Goal: Information Seeking & Learning: Learn about a topic

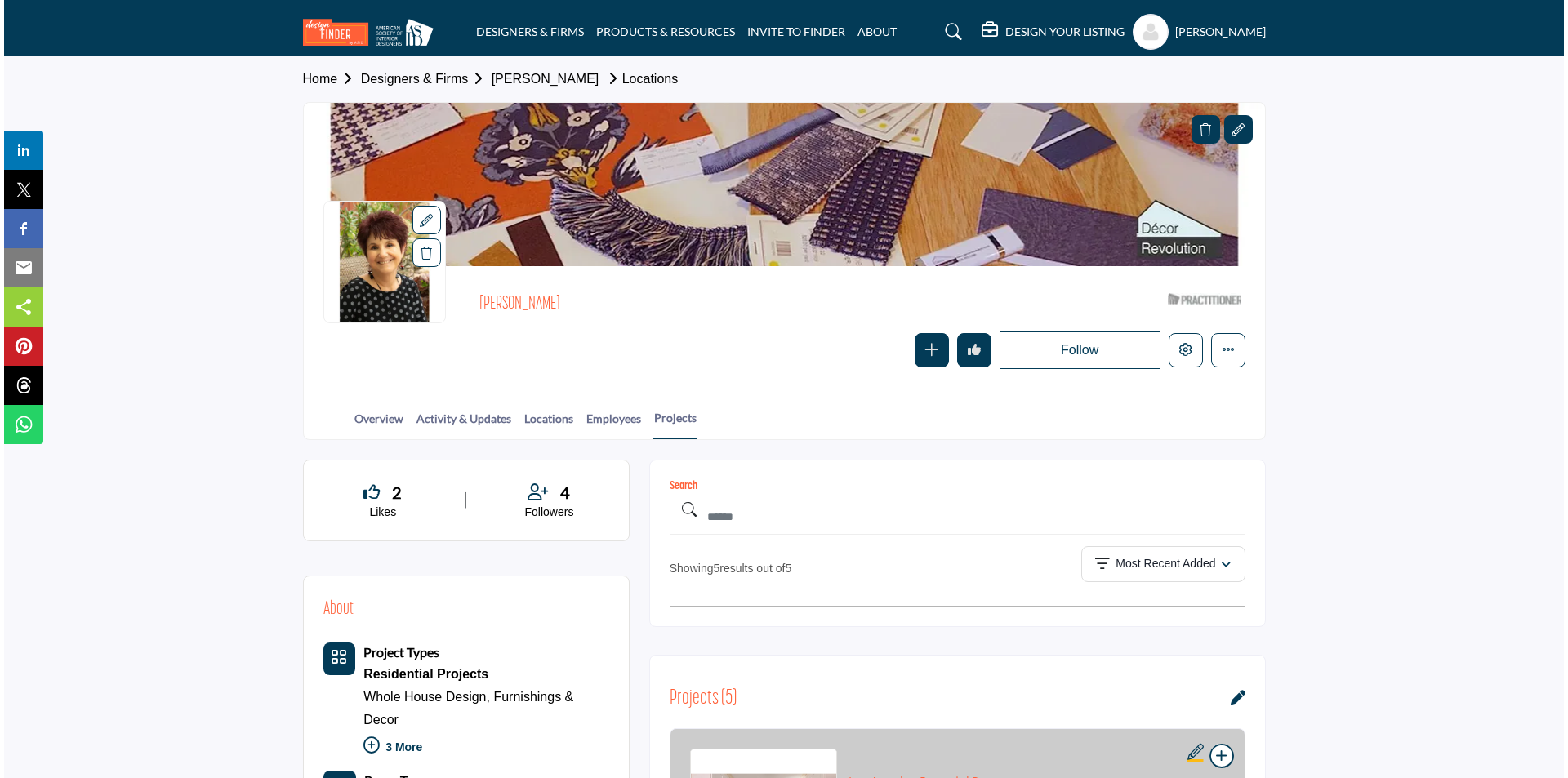
scroll to position [408, 0]
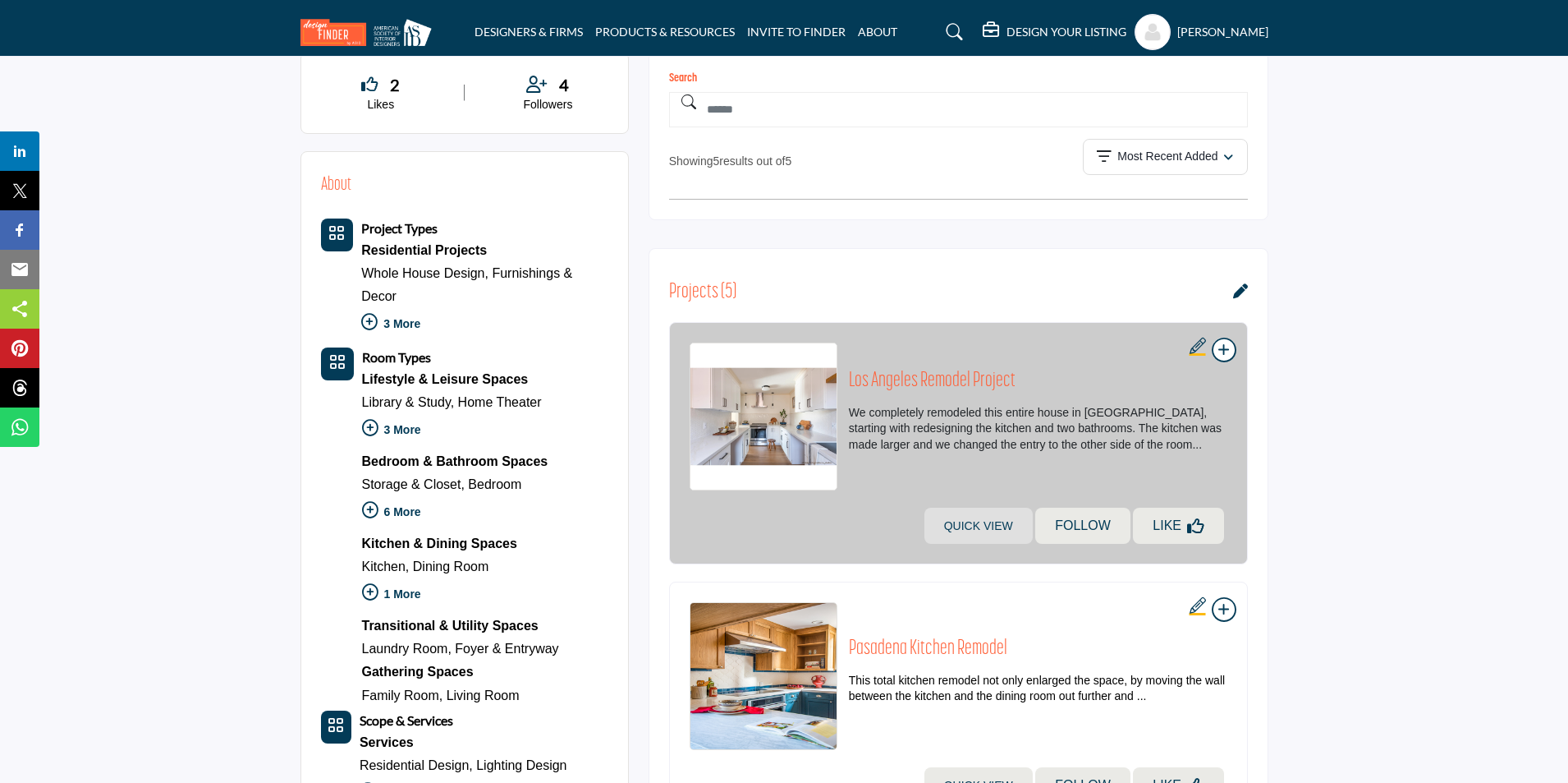
click at [989, 527] on link "Quick view" at bounding box center [978, 525] width 108 height 36
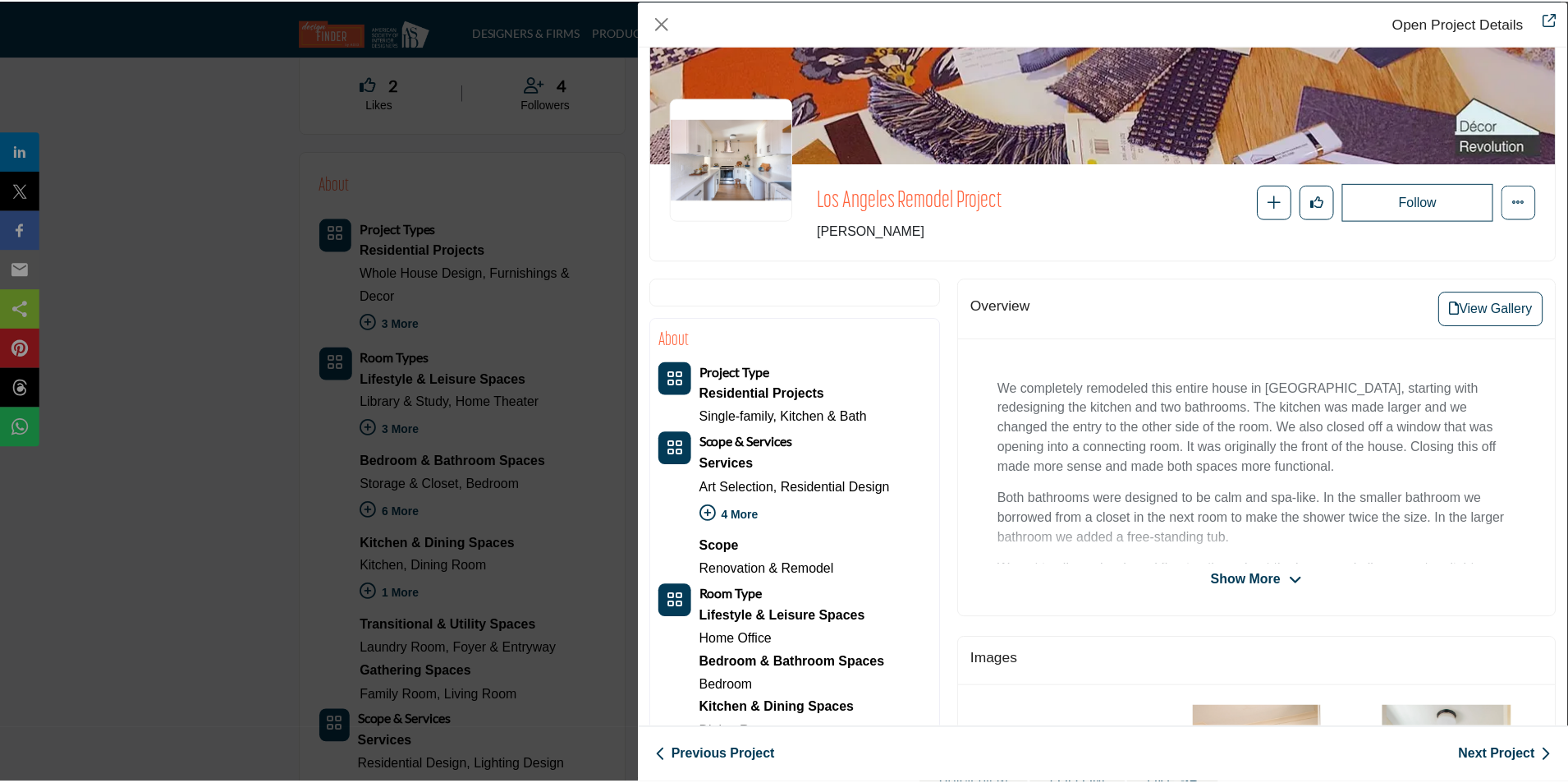
scroll to position [0, 0]
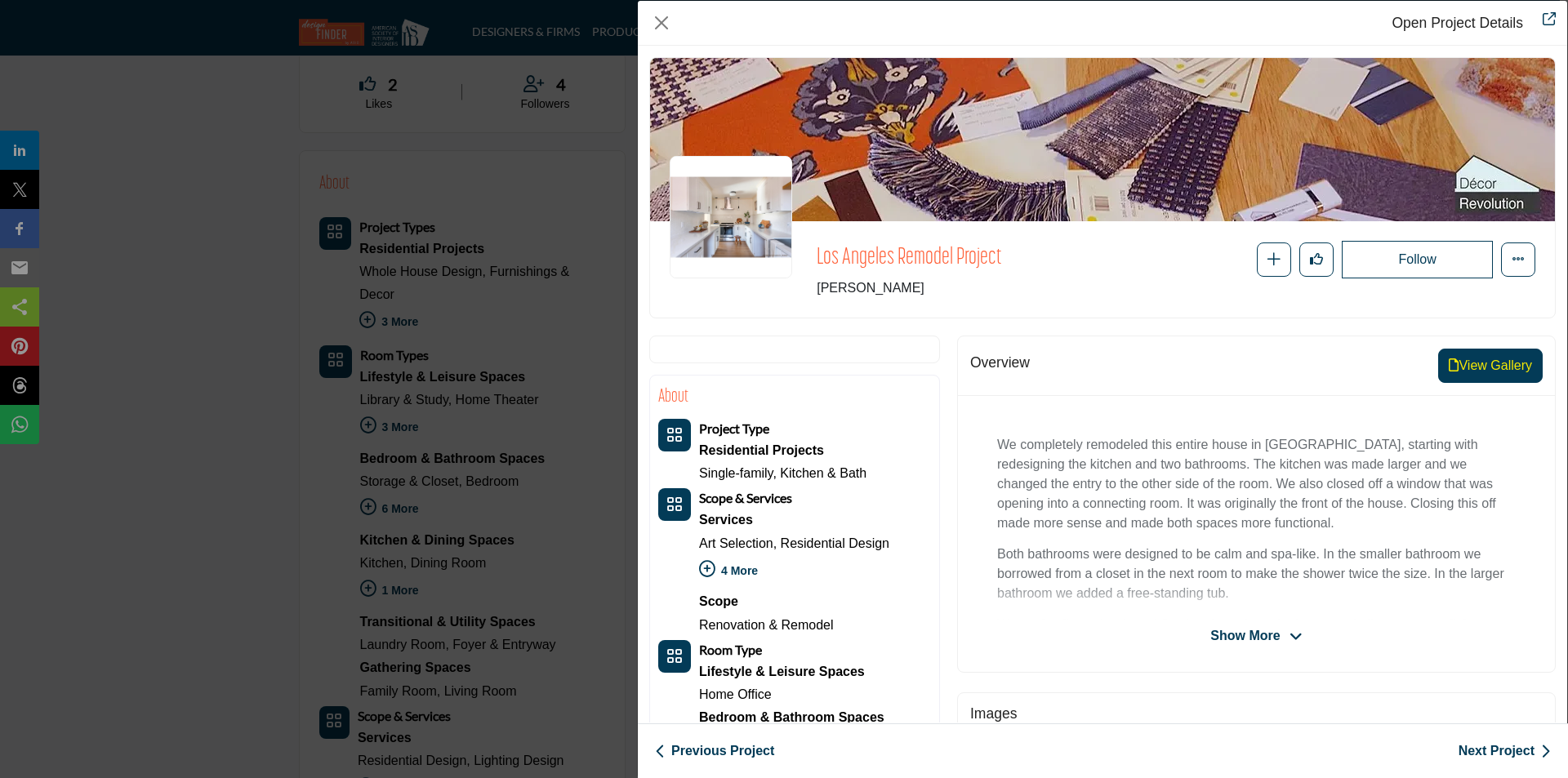
click at [1483, 369] on button "View Gallery" at bounding box center [1490, 365] width 105 height 34
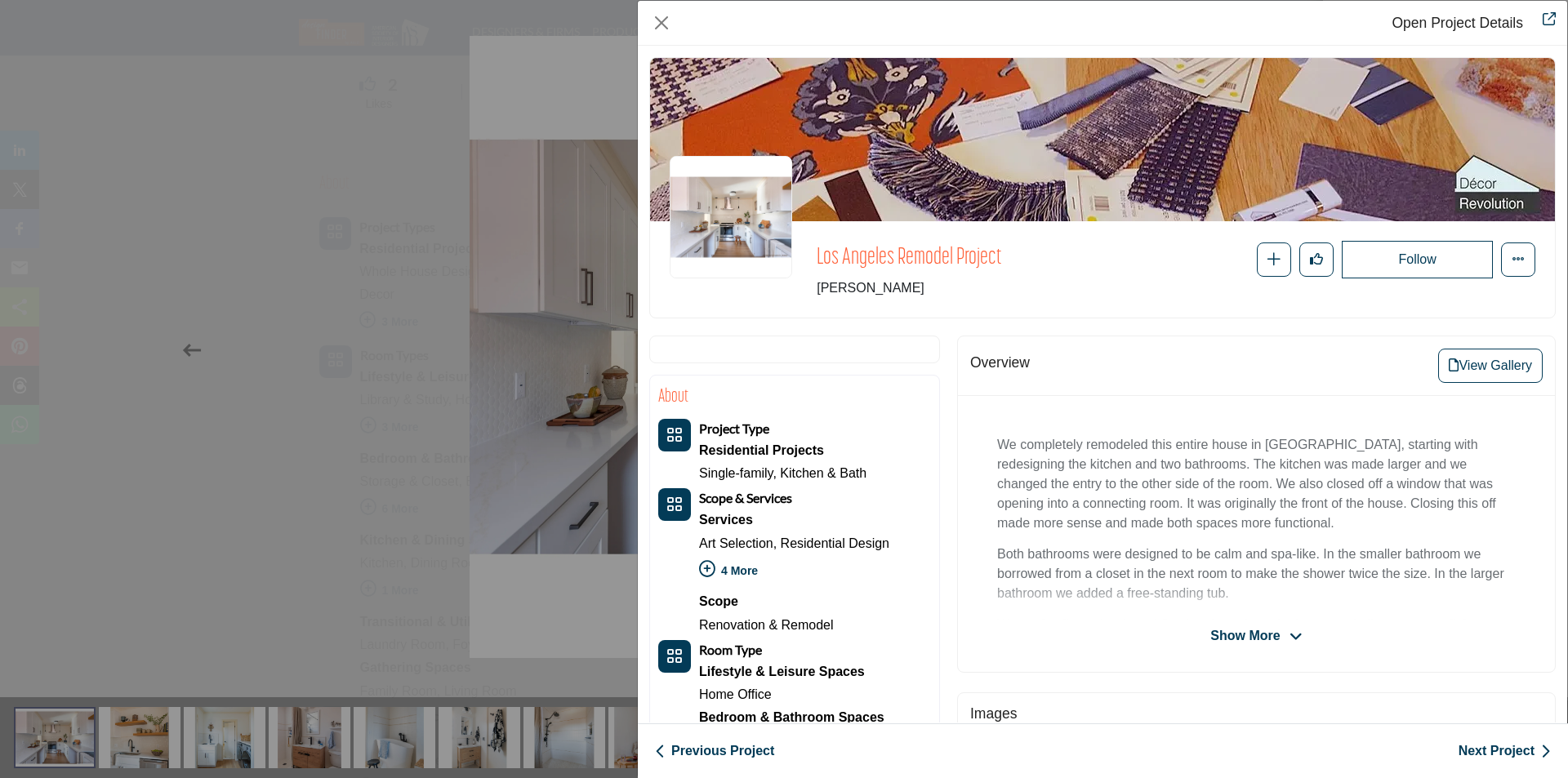
click at [529, 240] on div "Open Project Details Los Angeles Remodel Project Follow Recommend" at bounding box center [784, 389] width 1568 height 778
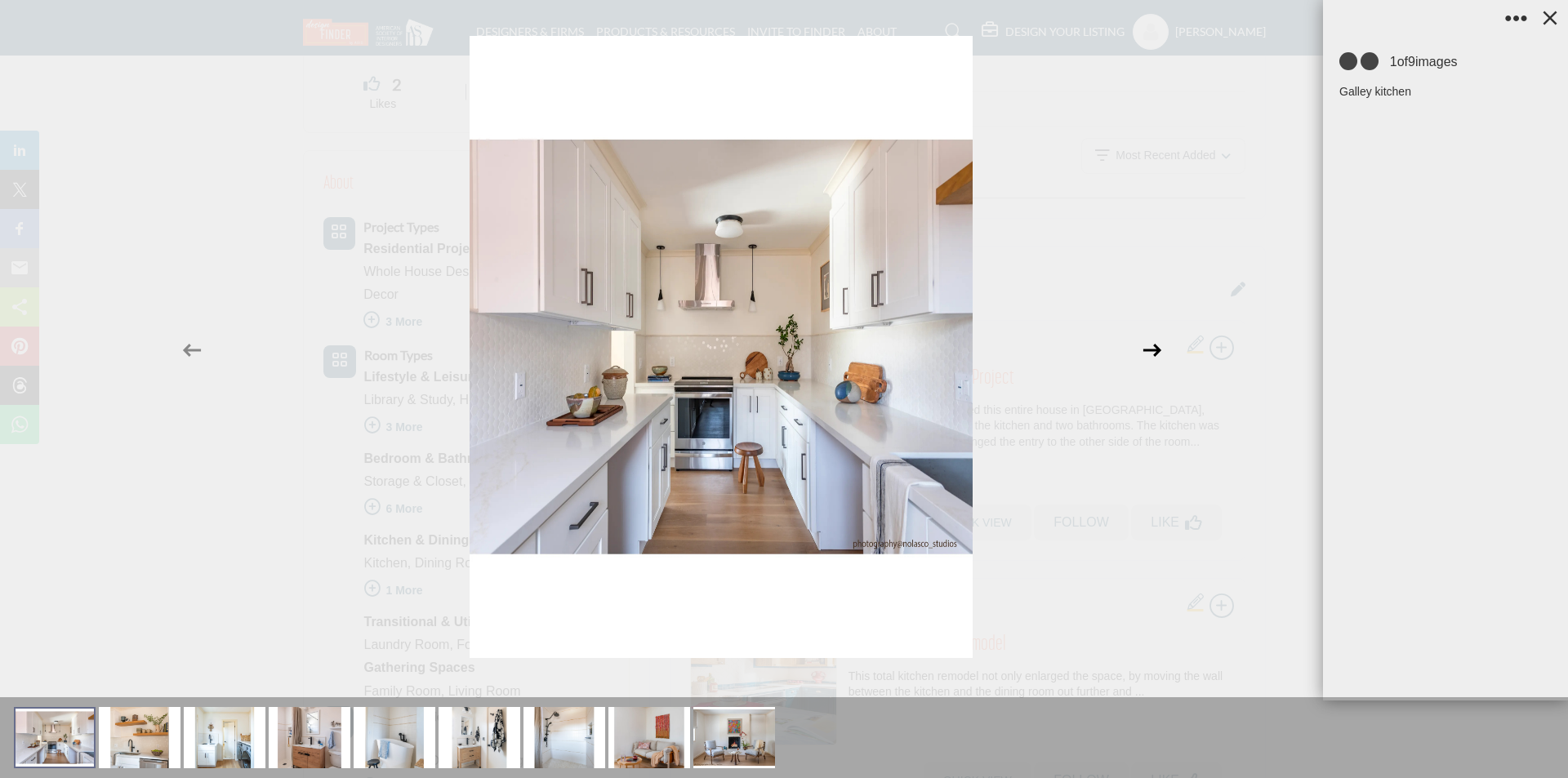
click at [1141, 356] on icon at bounding box center [1152, 349] width 31 height 31
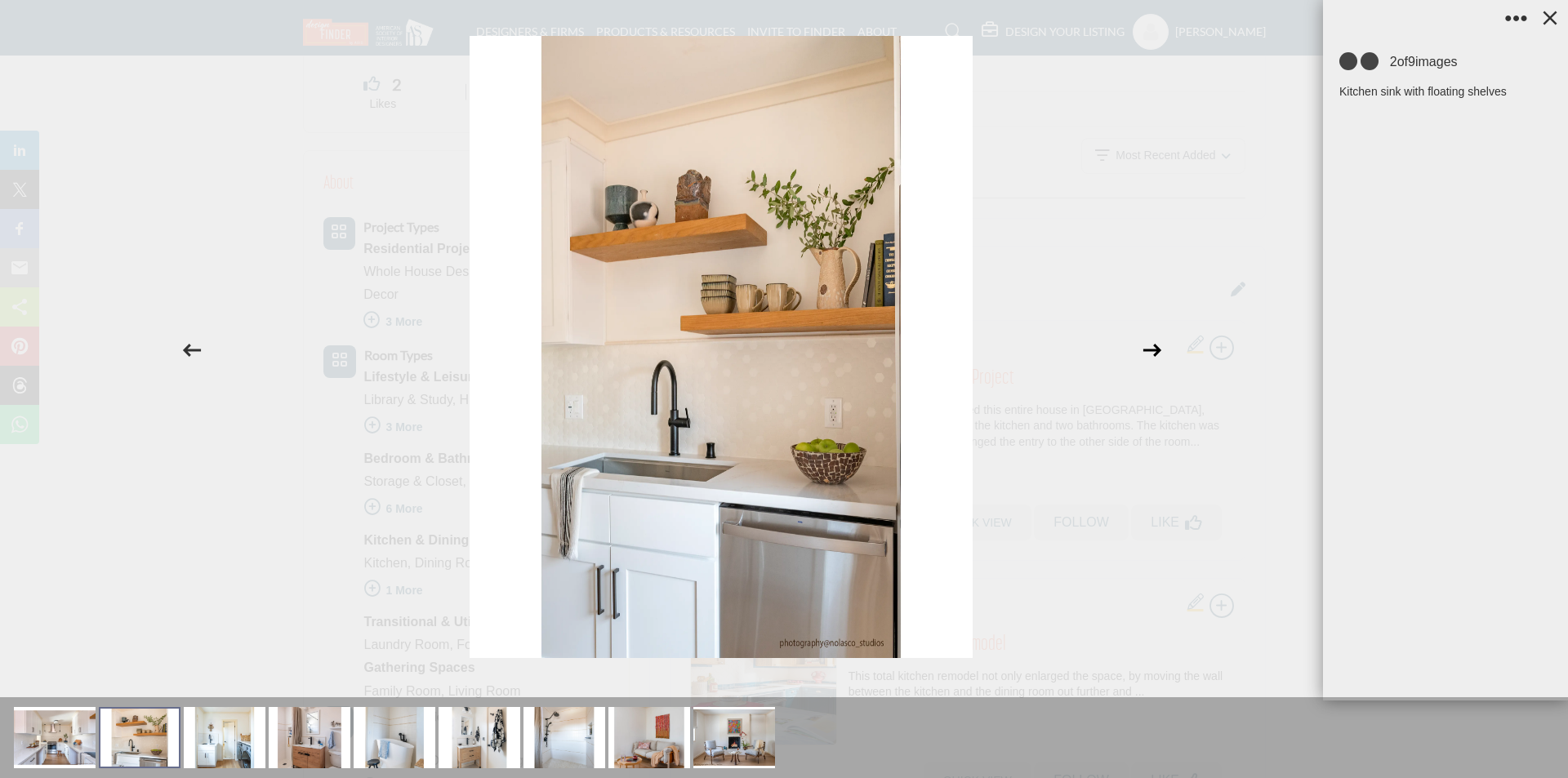
click at [1141, 356] on icon at bounding box center [1152, 349] width 31 height 31
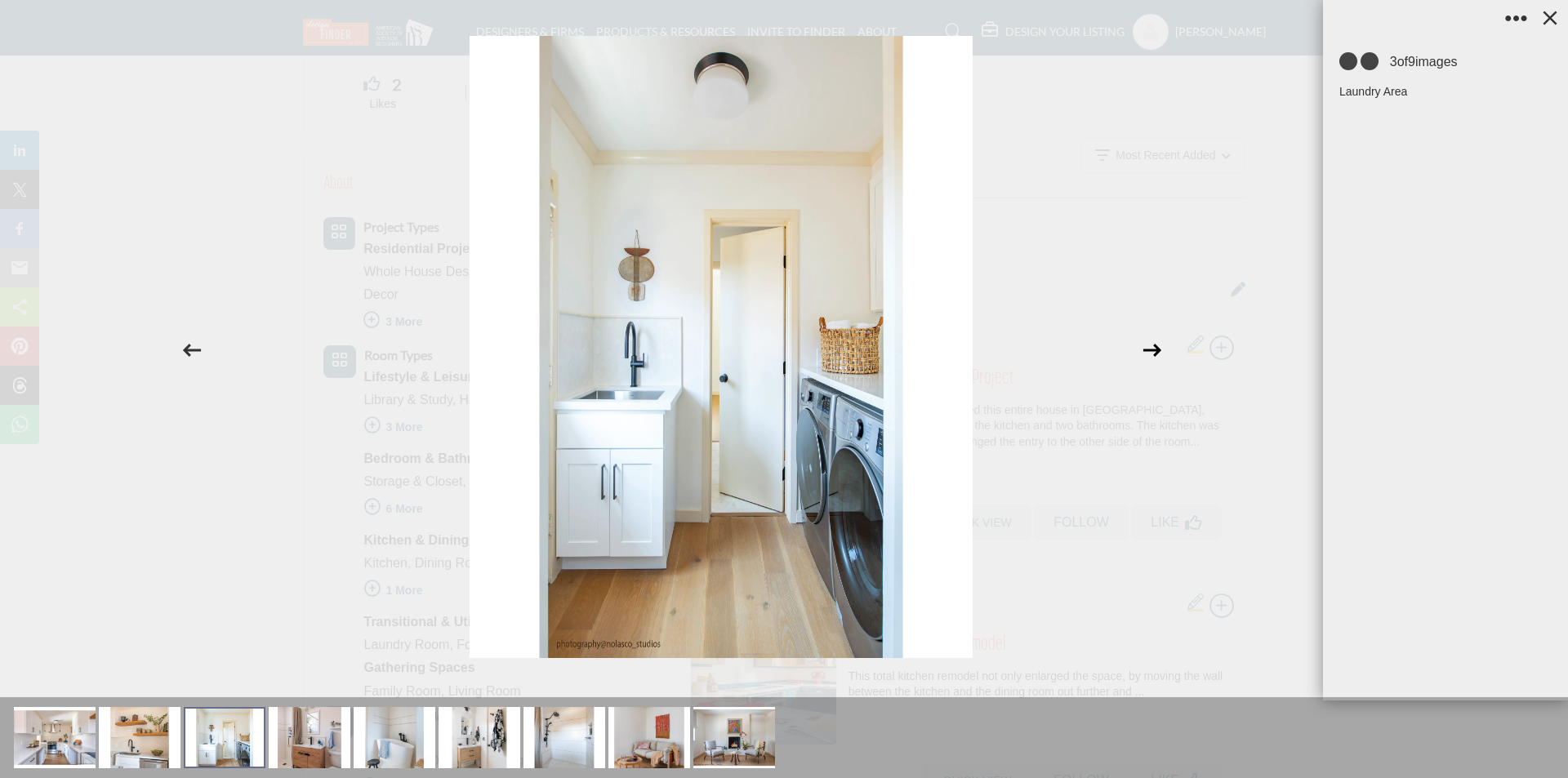
click at [1144, 349] on icon at bounding box center [1152, 349] width 31 height 31
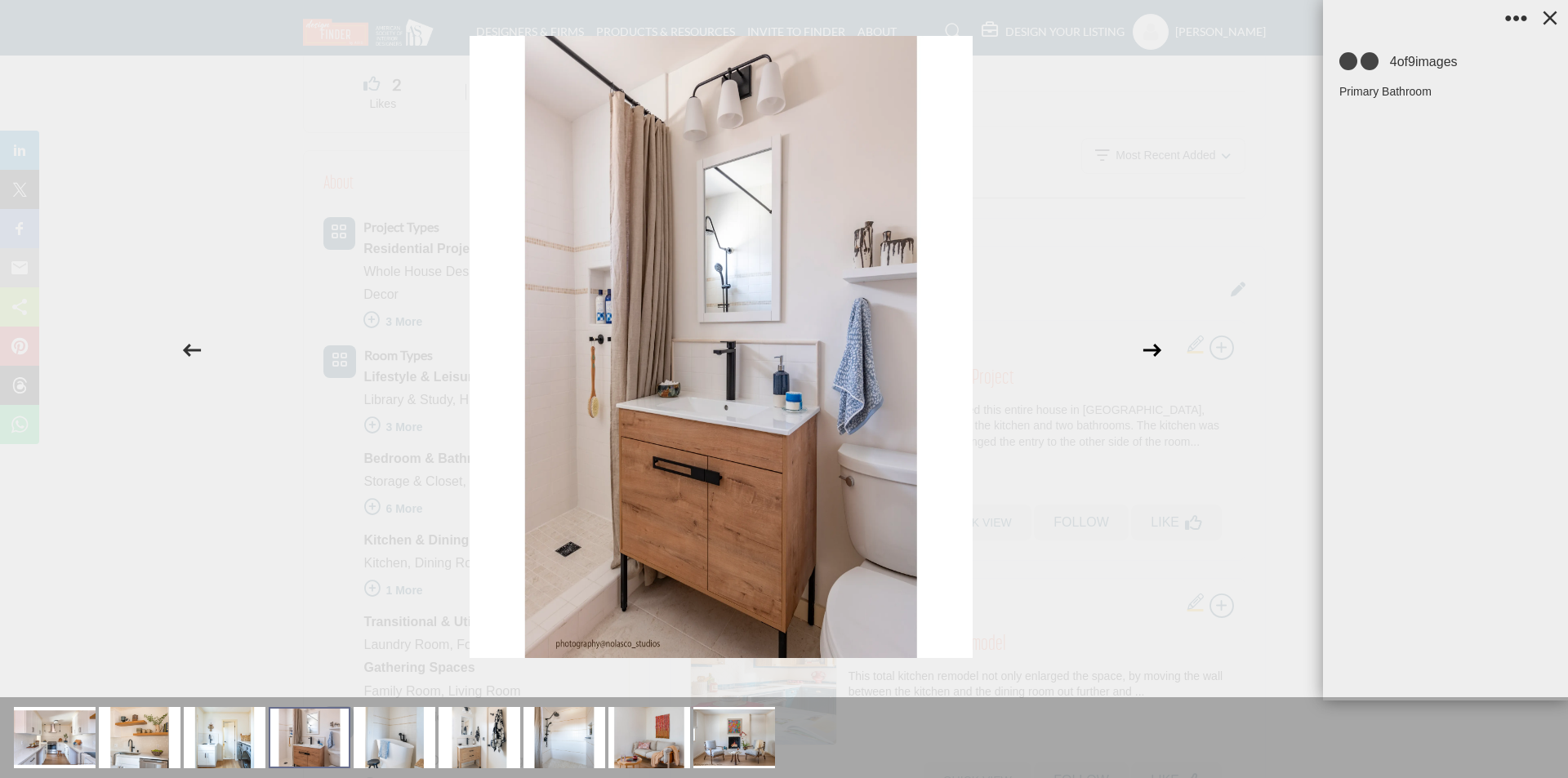
click at [1144, 349] on icon at bounding box center [1152, 349] width 18 height 13
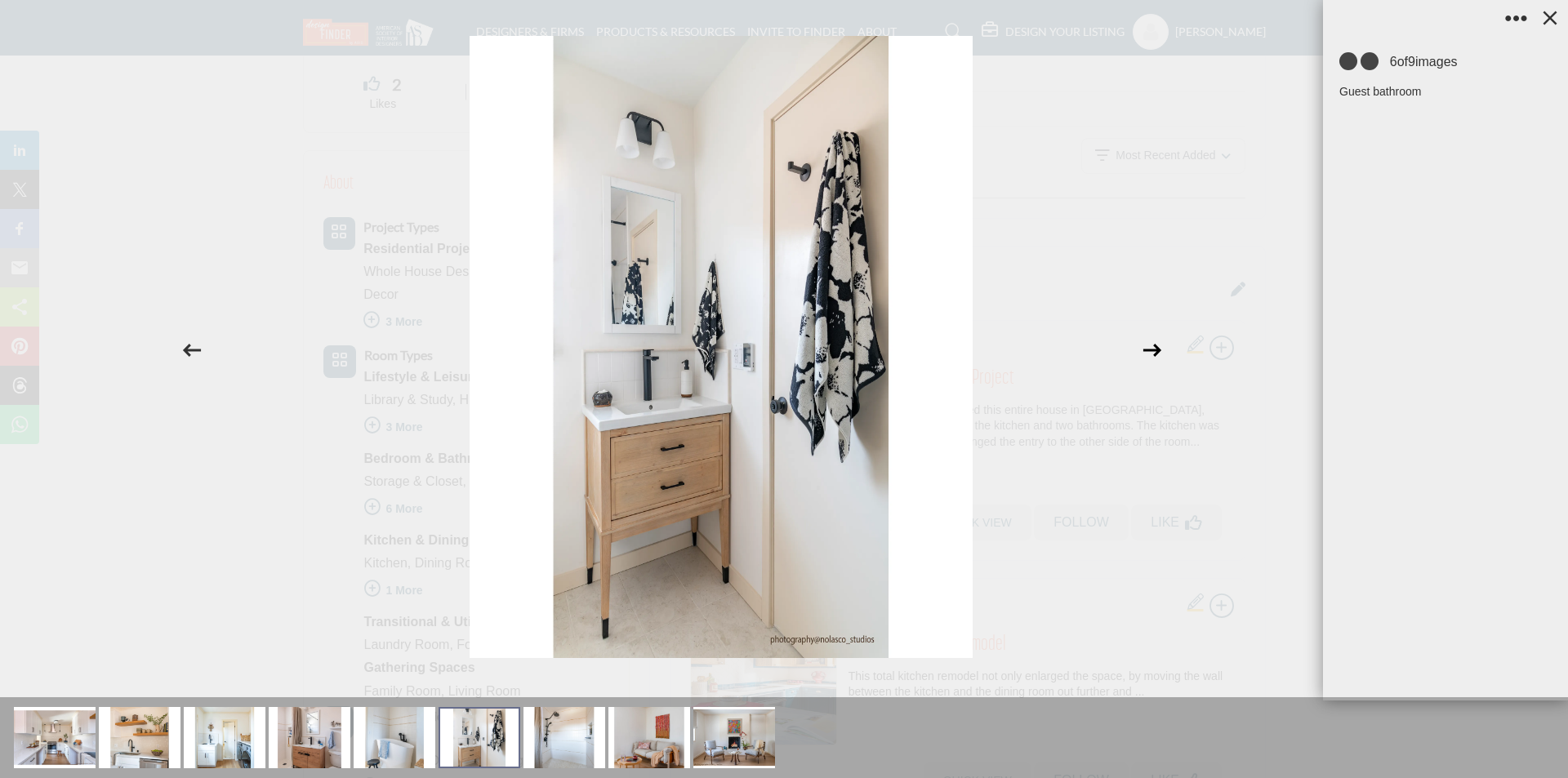
click at [1144, 349] on icon at bounding box center [1152, 349] width 18 height 13
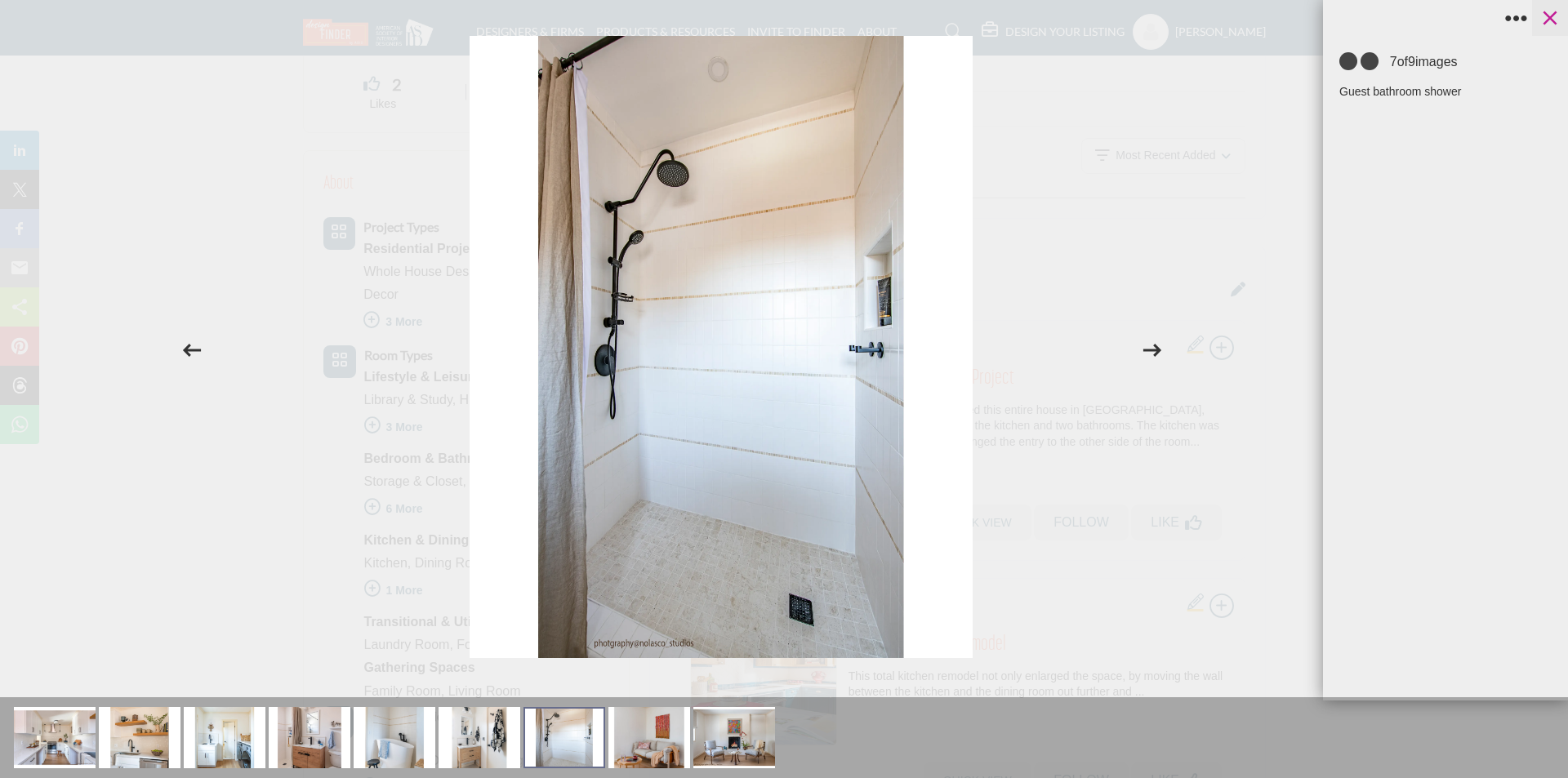
click at [1555, 5] on icon at bounding box center [1550, 18] width 25 height 25
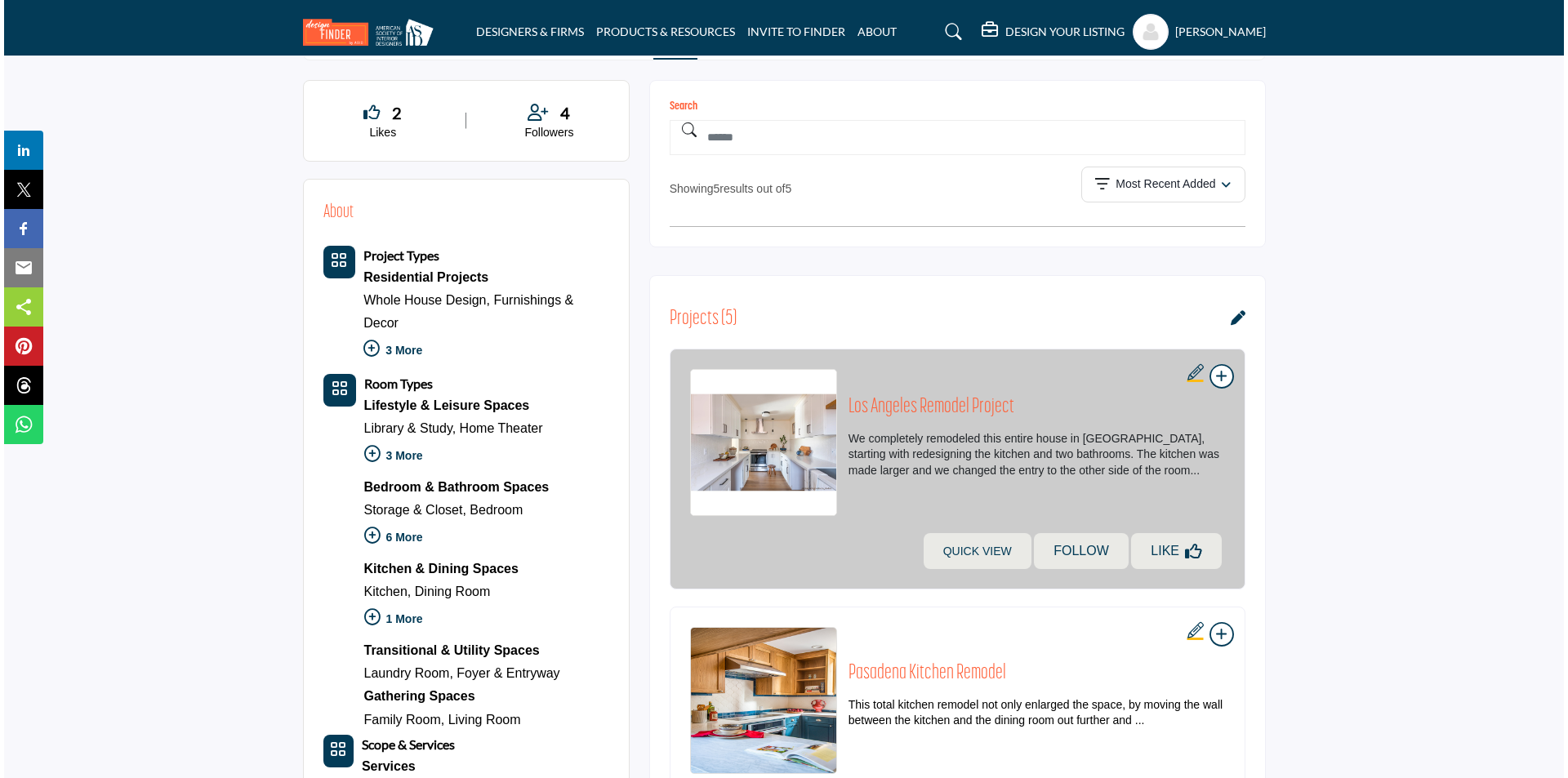
scroll to position [408, 0]
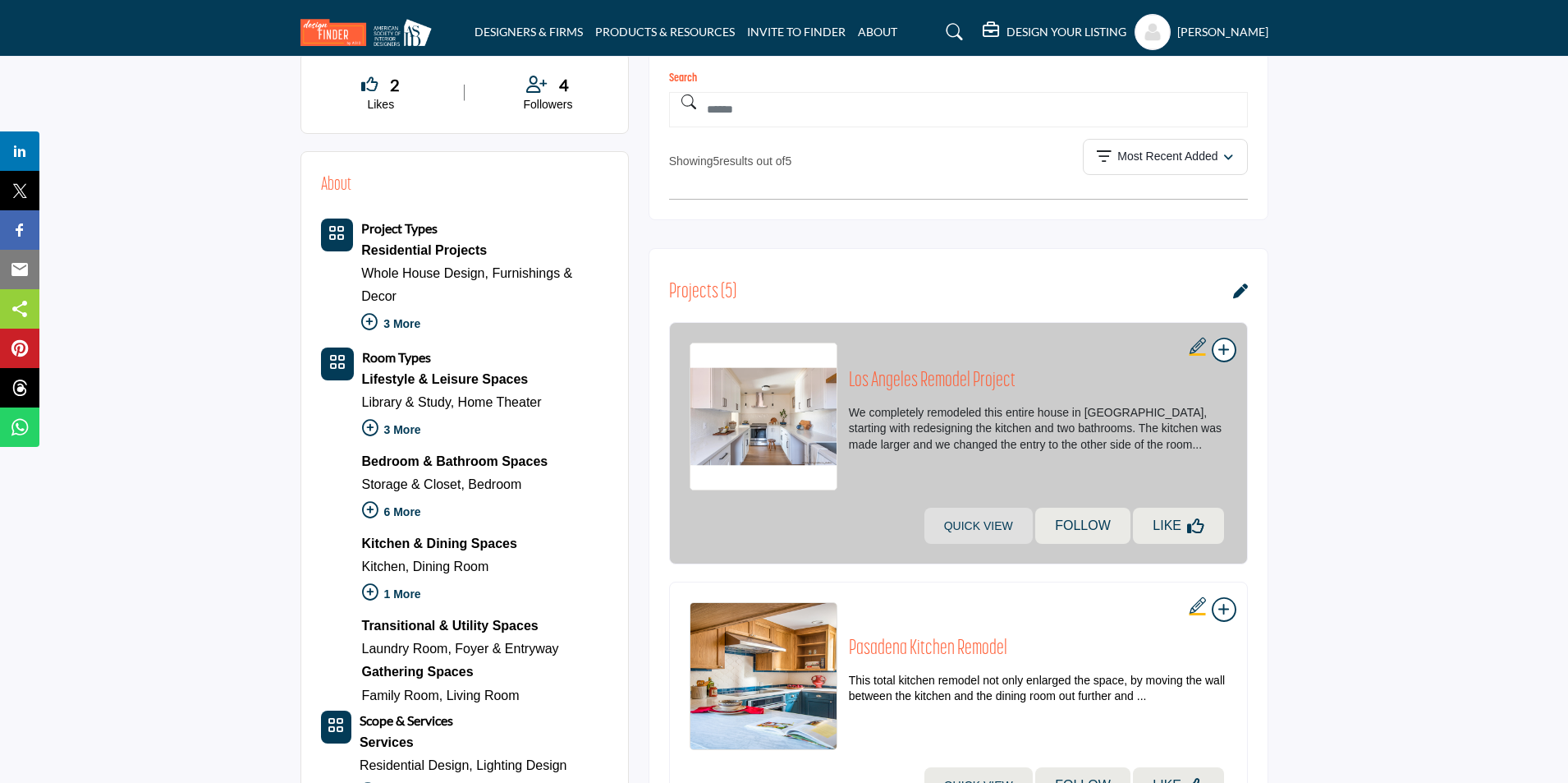
click at [979, 534] on link "Quick view" at bounding box center [978, 525] width 108 height 36
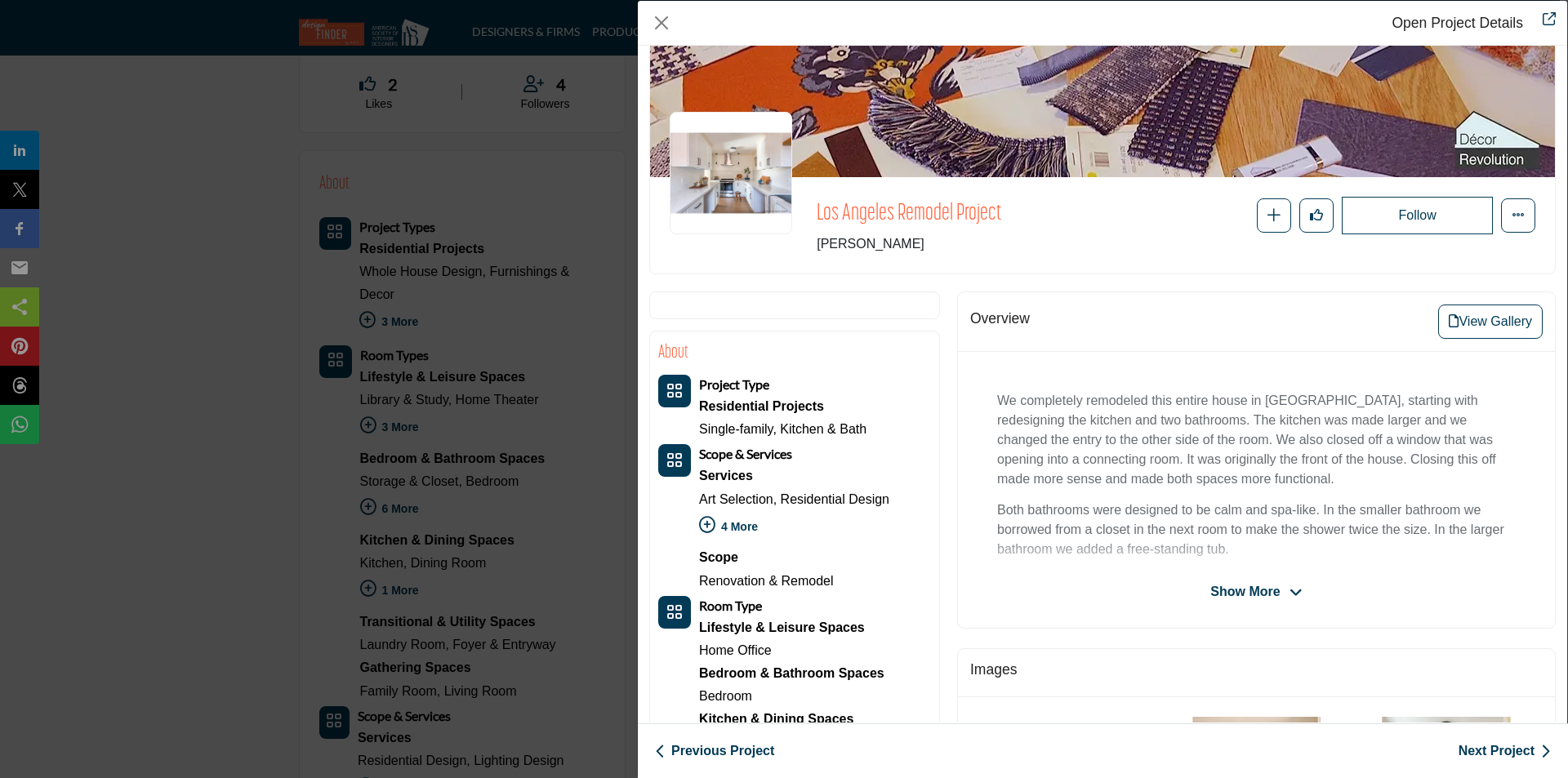
scroll to position [82, 0]
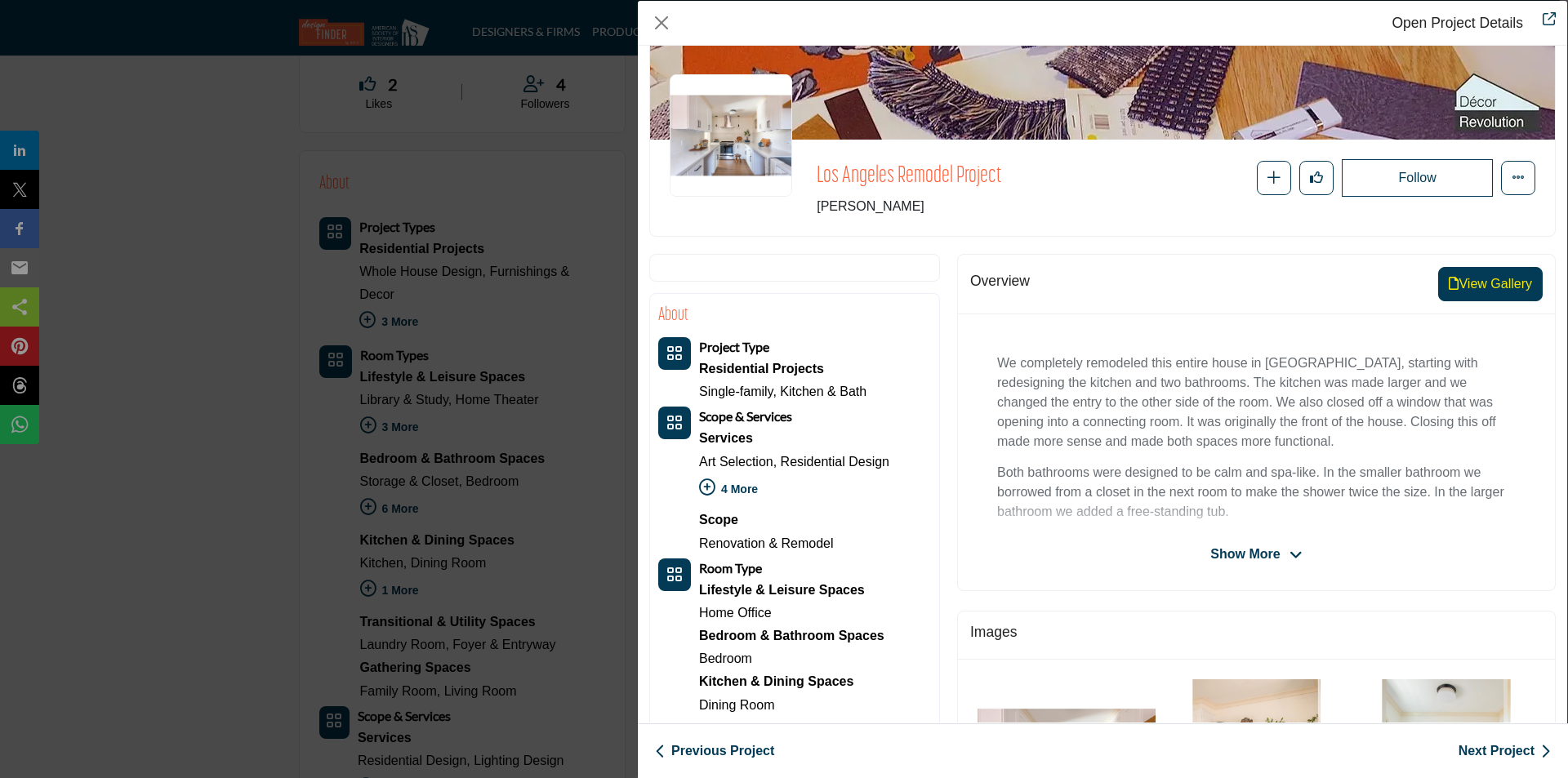
click at [1488, 290] on button "View Gallery" at bounding box center [1490, 283] width 105 height 34
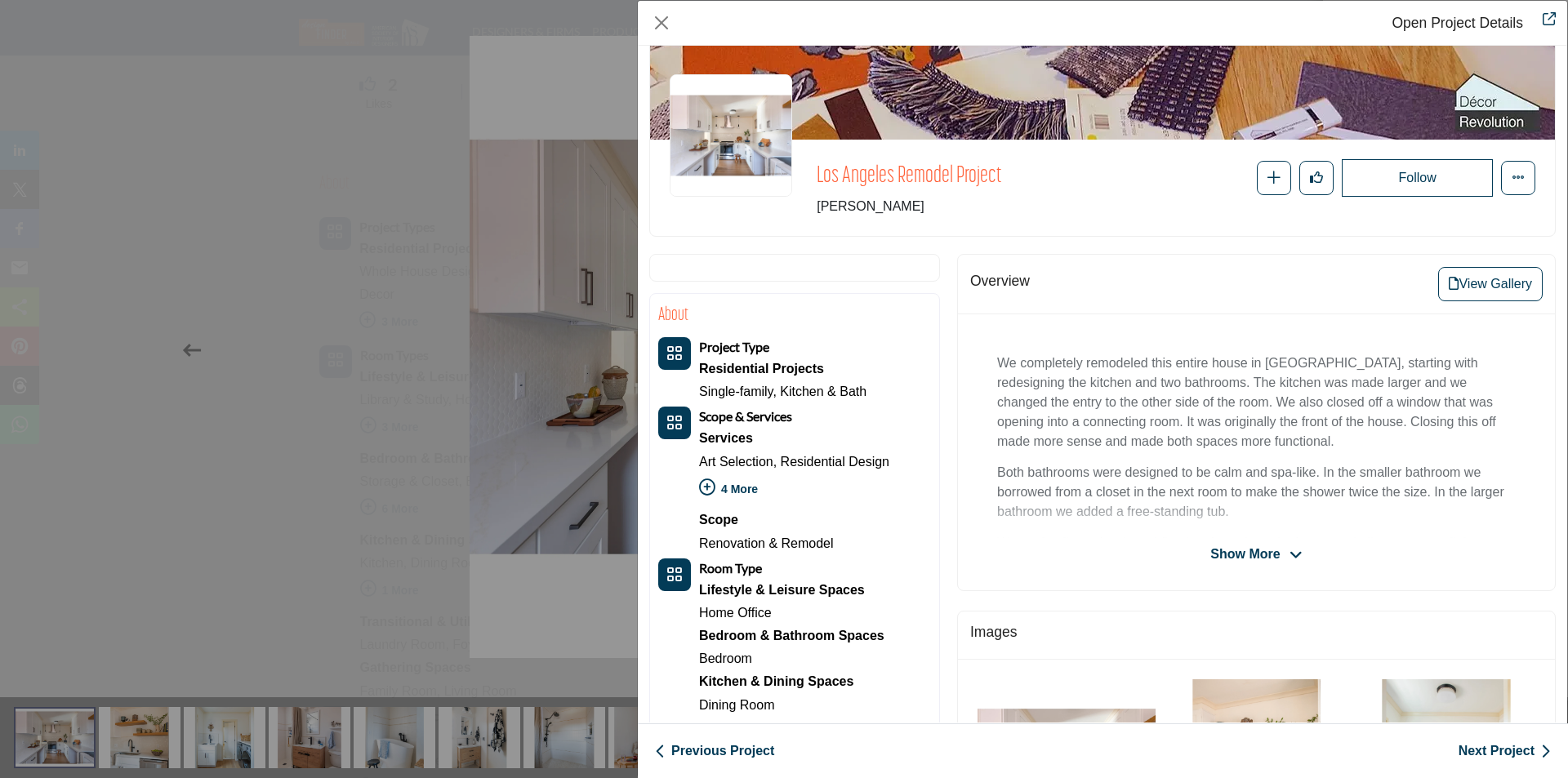
click at [580, 309] on div "Open Project Details Los Angeles Remodel Project Follow Recommend" at bounding box center [784, 389] width 1568 height 778
